Goal: Information Seeking & Learning: Learn about a topic

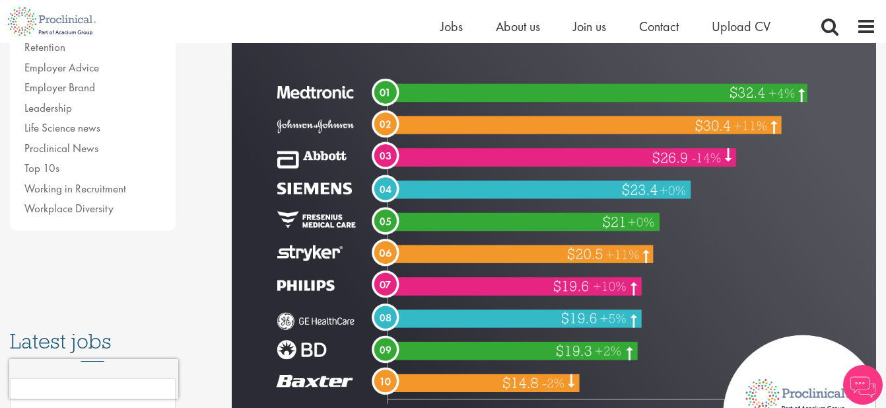
click at [301, 92] on img at bounding box center [554, 167] width 645 height 538
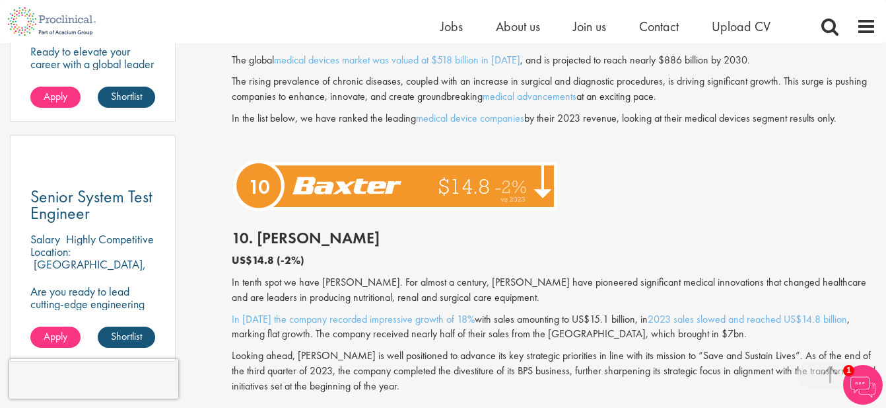
scroll to position [904, 0]
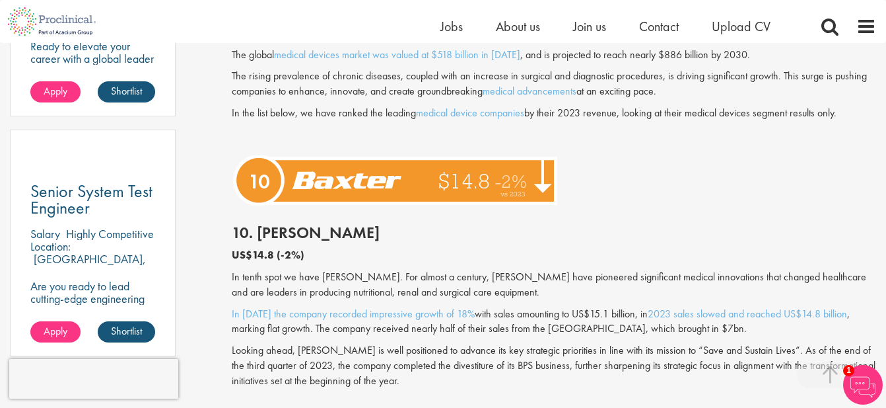
click at [284, 233] on h2 "10. [PERSON_NAME]" at bounding box center [554, 232] width 645 height 17
copy h2 "[PERSON_NAME]"
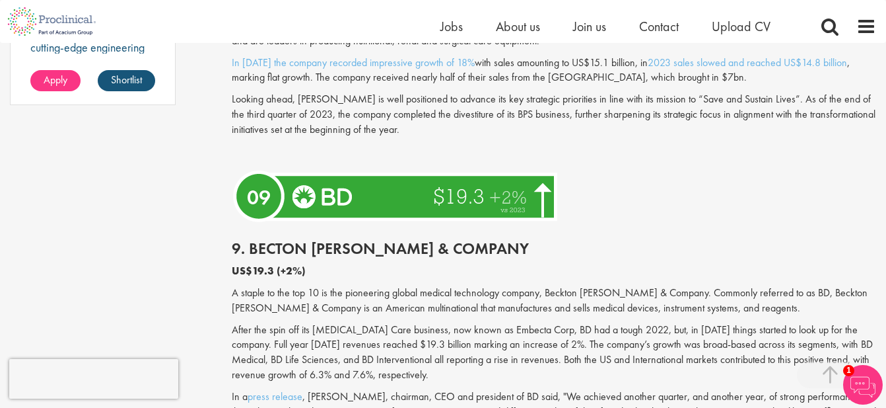
scroll to position [1156, 0]
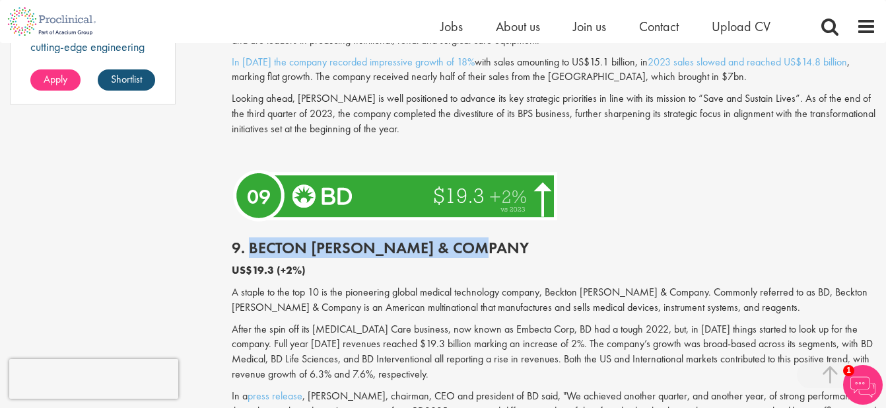
drag, startPoint x: 507, startPoint y: 247, endPoint x: 250, endPoint y: 242, distance: 257.0
click at [250, 242] on h2 "9. Becton [PERSON_NAME] & Company" at bounding box center [554, 247] width 645 height 17
copy h2 "Becton [PERSON_NAME] & Company"
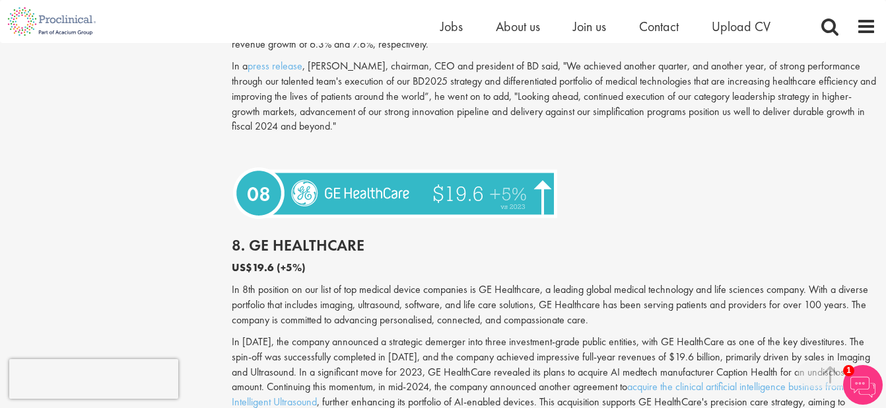
scroll to position [1490, 0]
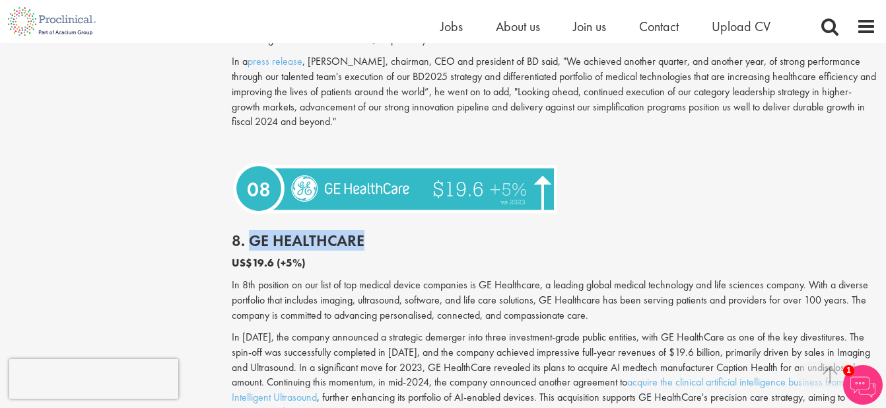
drag, startPoint x: 367, startPoint y: 244, endPoint x: 248, endPoint y: 238, distance: 119.0
click at [248, 238] on h2 "8. GE HealthCare" at bounding box center [554, 240] width 645 height 17
copy h2 "GE HealthCare"
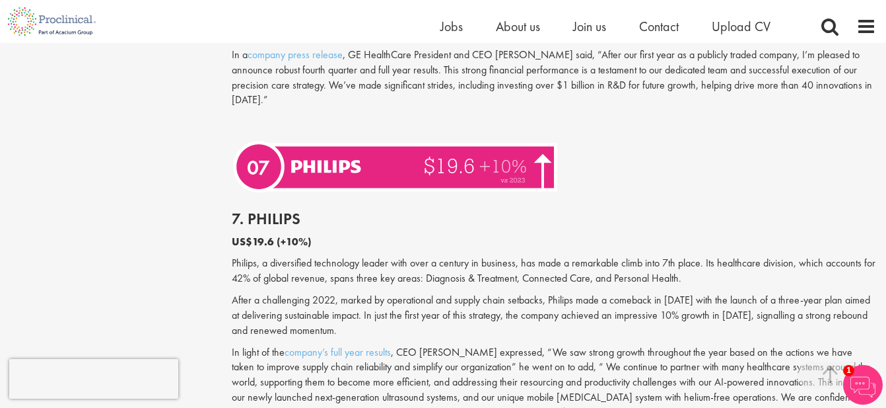
scroll to position [1871, 0]
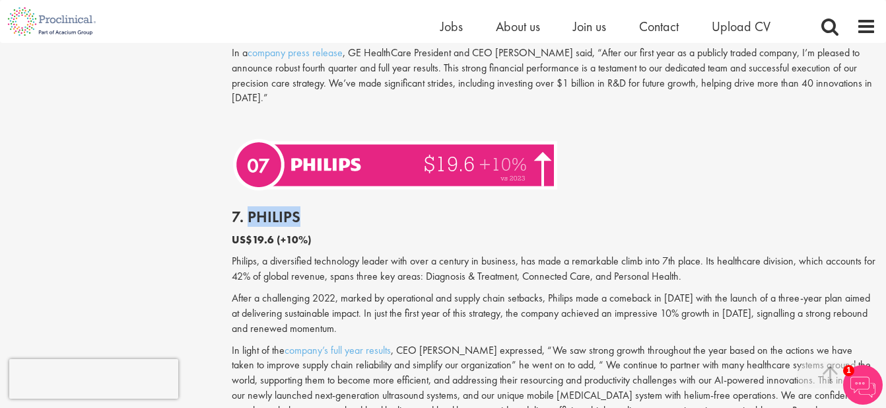
drag, startPoint x: 305, startPoint y: 219, endPoint x: 248, endPoint y: 214, distance: 57.7
click at [248, 214] on h2 "7. Philips" at bounding box center [554, 216] width 645 height 17
copy h2 "Philips"
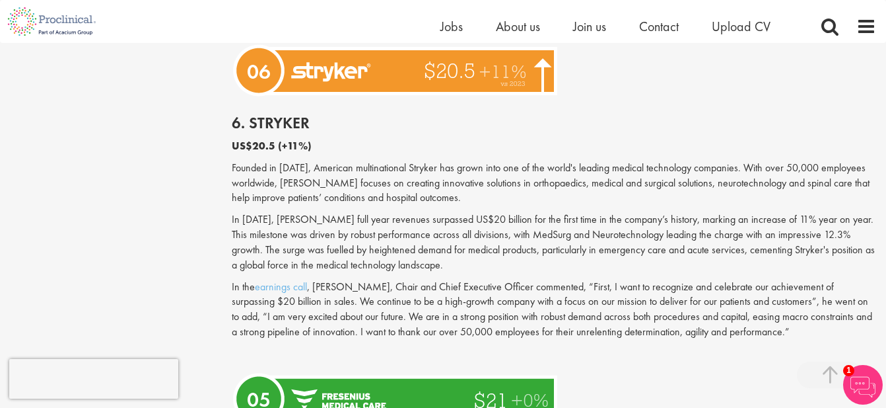
scroll to position [2262, 0]
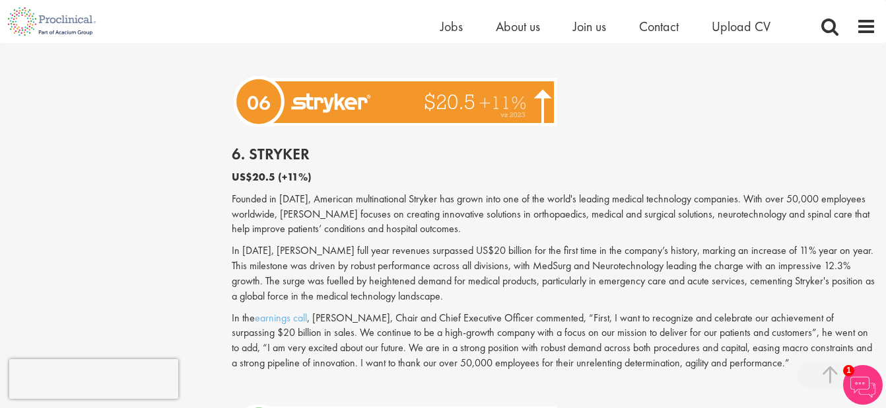
click at [312, 170] on p "US$20.5 (+11%)" at bounding box center [554, 177] width 645 height 15
drag, startPoint x: 319, startPoint y: 162, endPoint x: 252, endPoint y: 153, distance: 67.4
click at [252, 153] on h2 "6. Stryker" at bounding box center [554, 153] width 645 height 17
copy h2 "Stryker"
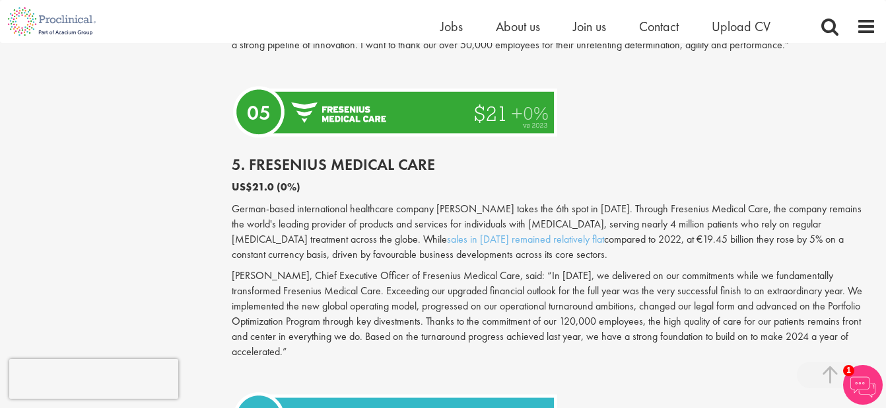
scroll to position [2580, 0]
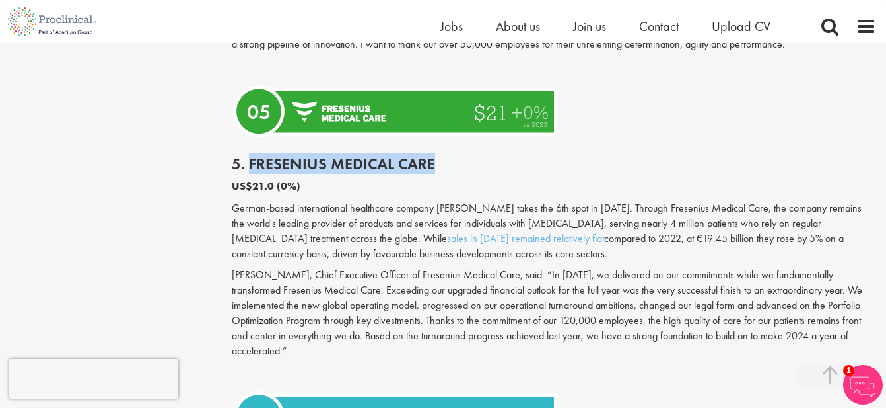
drag, startPoint x: 435, startPoint y: 160, endPoint x: 250, endPoint y: 166, distance: 185.7
click at [250, 166] on h2 "5. Fresenius Medical Care" at bounding box center [554, 163] width 645 height 17
copy h2 "Fresenius Medical Care"
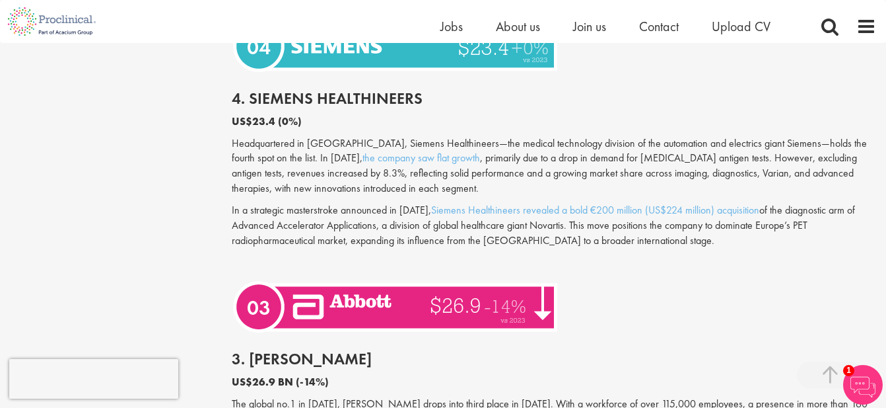
scroll to position [2976, 0]
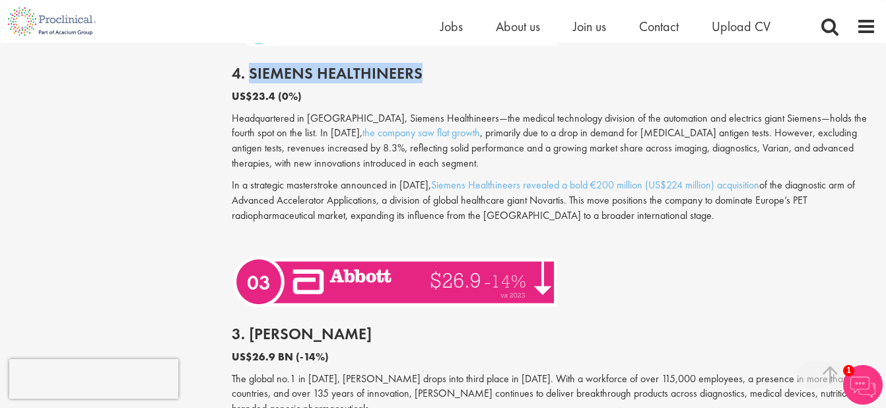
drag, startPoint x: 429, startPoint y: 57, endPoint x: 250, endPoint y: 59, distance: 178.4
click at [250, 65] on h2 "4. Siemens Healthineers" at bounding box center [554, 73] width 645 height 17
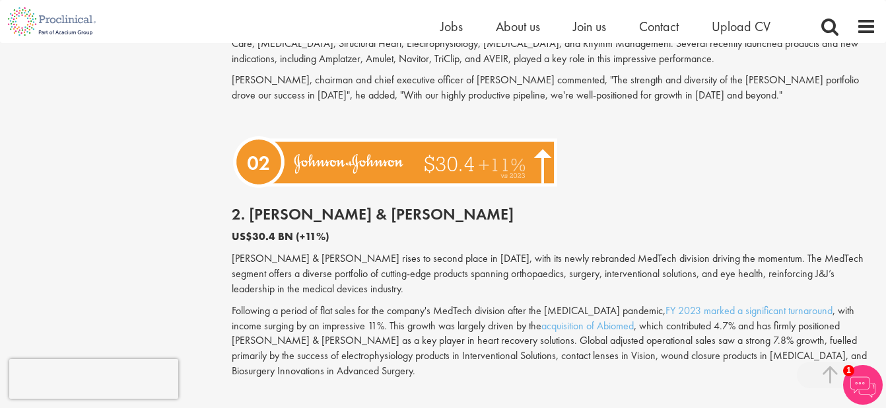
scroll to position [3412, 0]
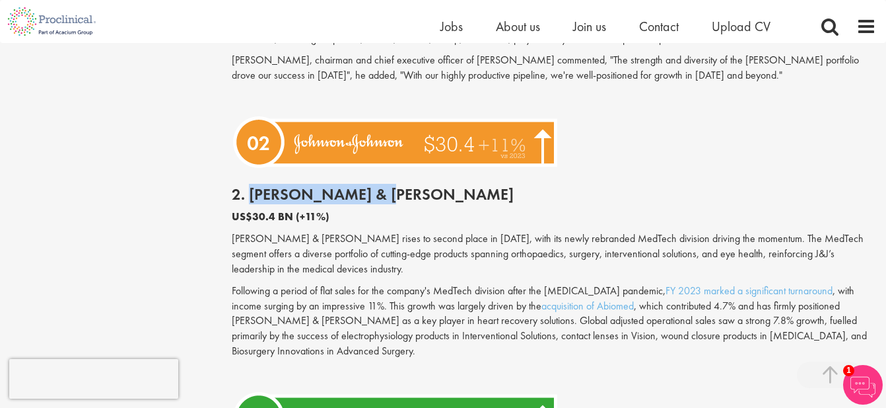
drag, startPoint x: 435, startPoint y: 176, endPoint x: 247, endPoint y: 176, distance: 187.6
click at [247, 186] on h2 "2. [PERSON_NAME] & [PERSON_NAME]" at bounding box center [554, 194] width 645 height 17
copy h2 "[PERSON_NAME] & [PERSON_NAME]"
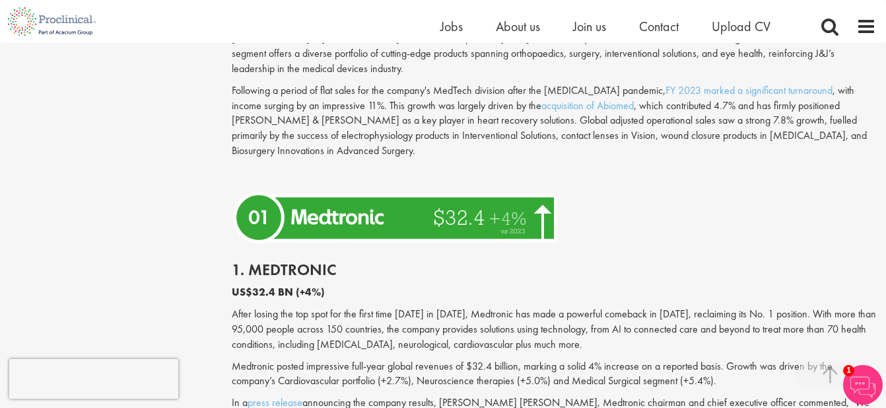
scroll to position [3618, 0]
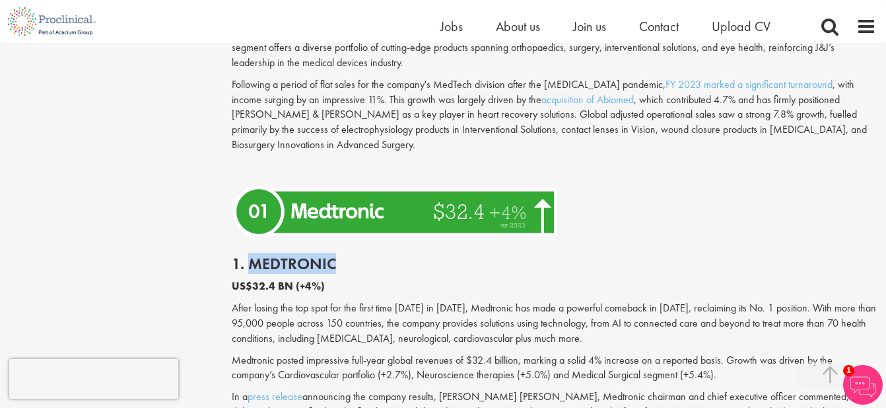
drag, startPoint x: 341, startPoint y: 247, endPoint x: 250, endPoint y: 246, distance: 91.2
click at [250, 255] on h2 "1. Medtronic" at bounding box center [554, 263] width 645 height 17
copy h2 "Medtronic"
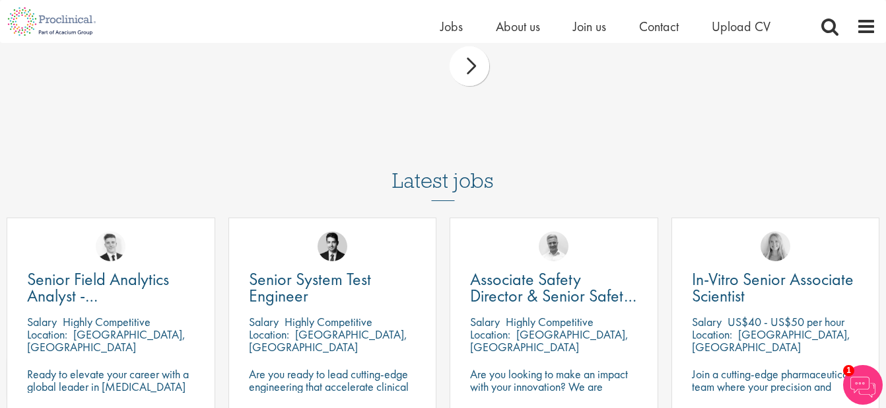
scroll to position [4620, 0]
